Goal: Task Accomplishment & Management: Use online tool/utility

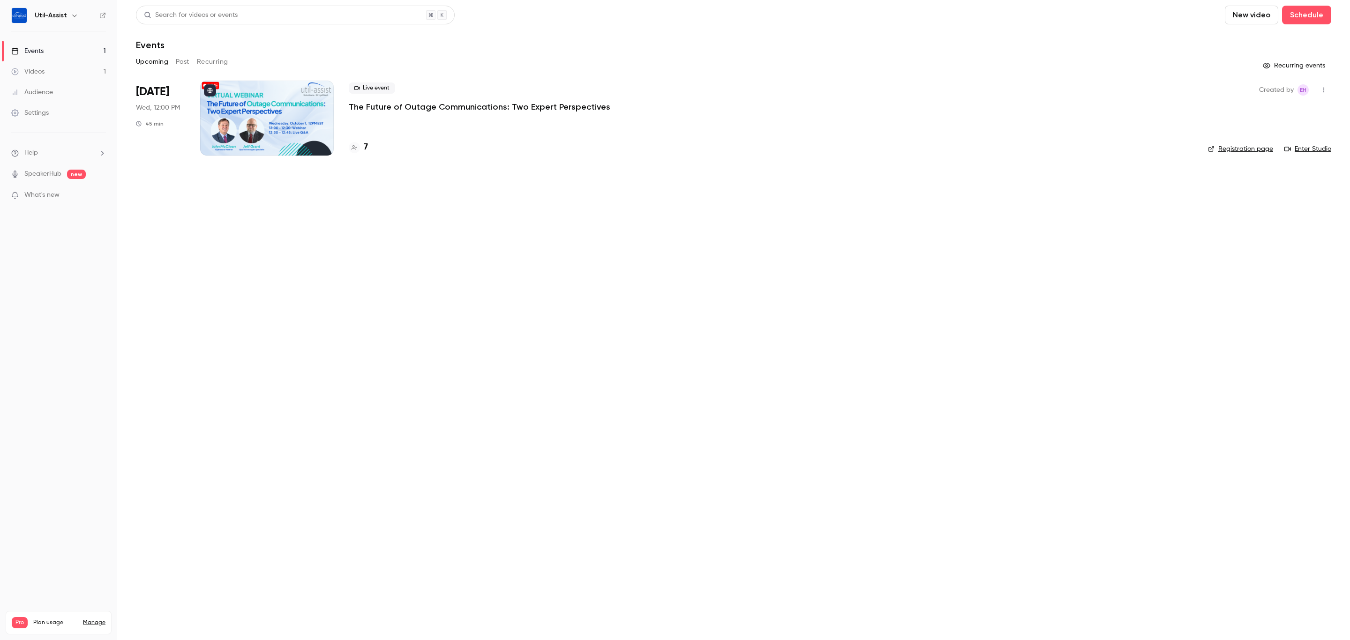
click at [74, 44] on link "Events 1" at bounding box center [58, 51] width 117 height 21
drag, startPoint x: 395, startPoint y: 221, endPoint x: 390, endPoint y: 211, distance: 11.5
click at [396, 221] on main "Search for videos or events New video Schedule Events Upcoming Past Recurring R…" at bounding box center [733, 320] width 1233 height 640
click at [368, 146] on h4 "7" at bounding box center [366, 147] width 4 height 13
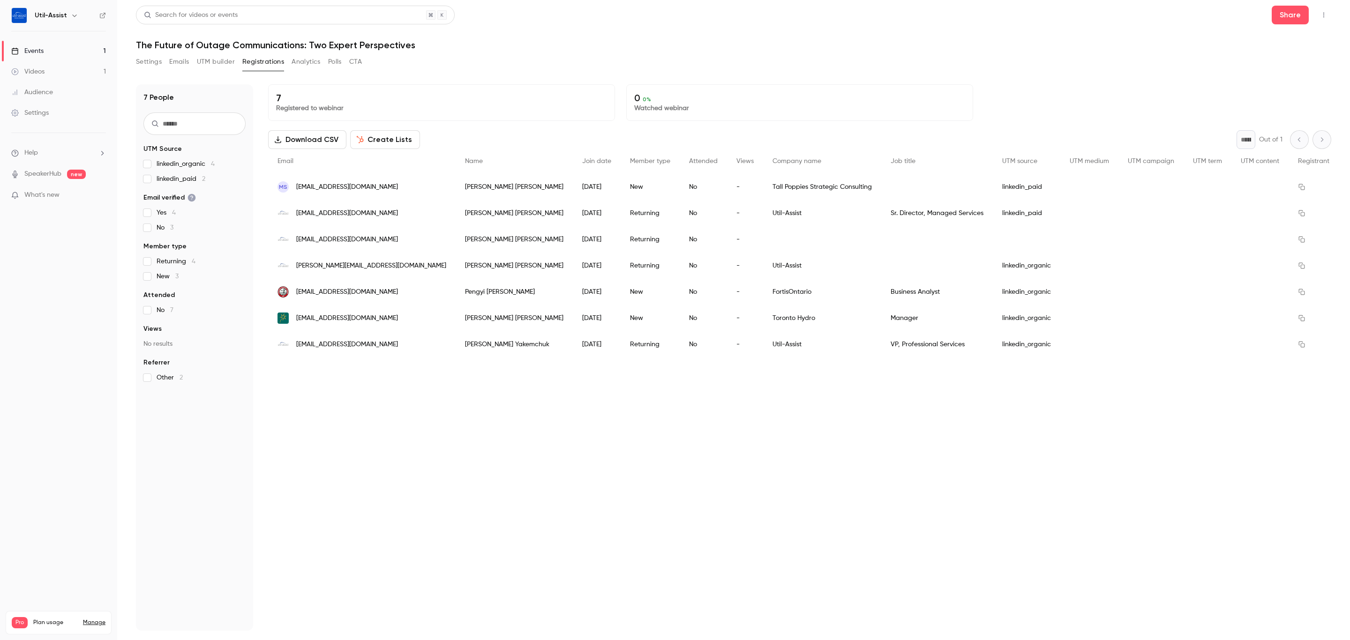
drag, startPoint x: 633, startPoint y: 476, endPoint x: 627, endPoint y: 474, distance: 5.9
click at [633, 476] on div "7 Registered to webinar 0 0 % Watched webinar Download CSV Create Lists * Out o…" at bounding box center [799, 357] width 1063 height 547
click at [42, 48] on div "Events" at bounding box center [27, 50] width 32 height 9
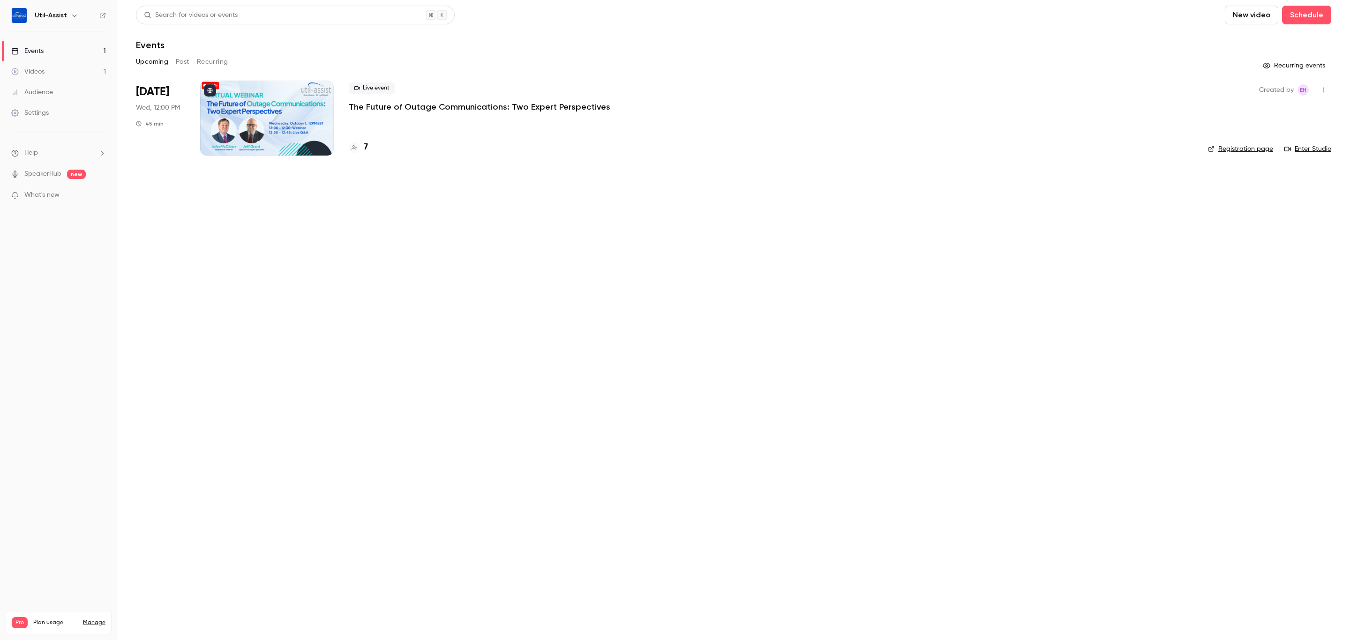
click at [1259, 15] on button "New video" at bounding box center [1251, 15] width 53 height 19
click at [1248, 41] on div at bounding box center [1241, 41] width 15 height 8
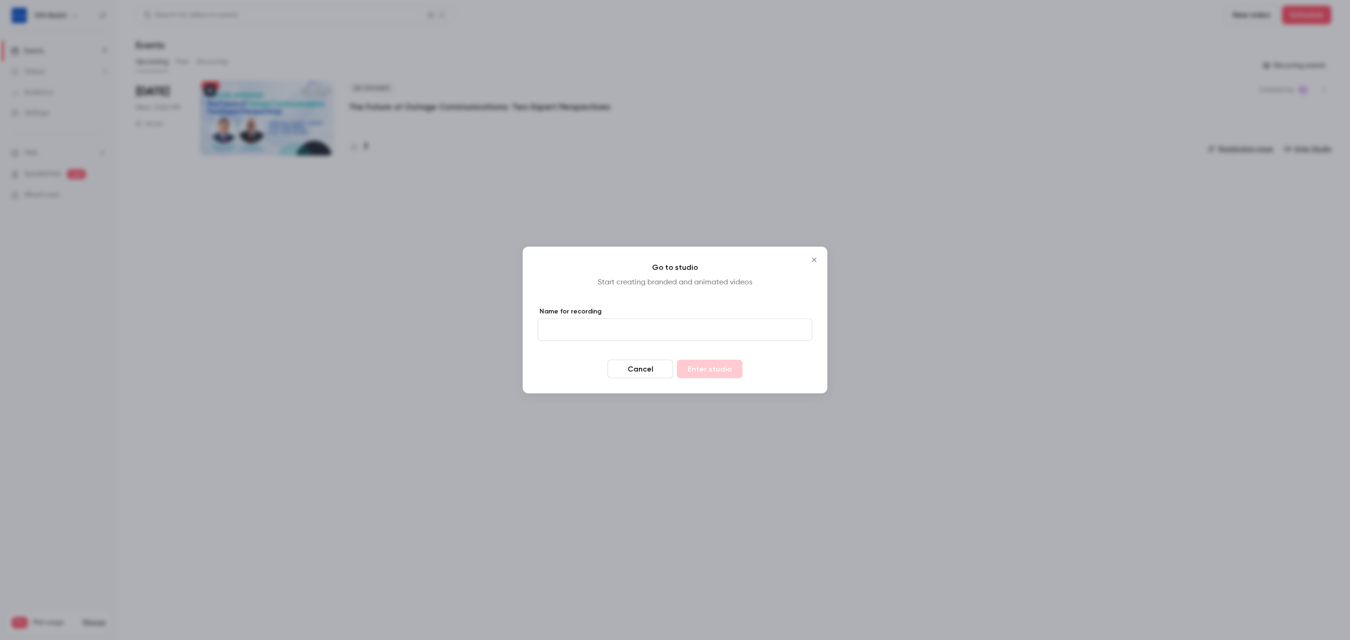
click at [711, 321] on input "Name for recording" at bounding box center [675, 330] width 275 height 23
type input "****"
click at [715, 371] on button "Enter studio" at bounding box center [710, 369] width 66 height 19
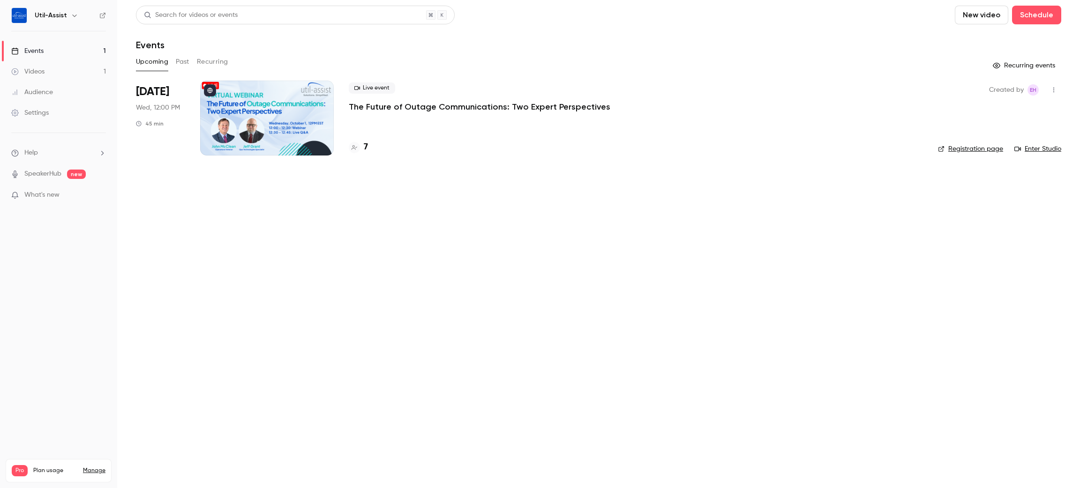
click at [532, 27] on header "Search for videos or events New video Schedule Events" at bounding box center [598, 28] width 925 height 45
